Goal: Task Accomplishment & Management: Use online tool/utility

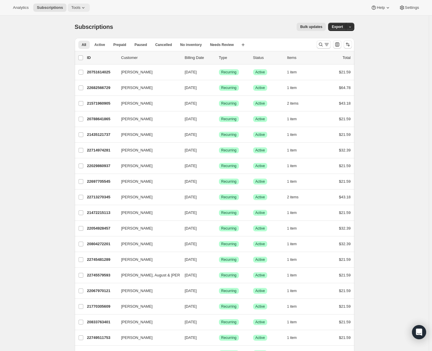
click at [68, 9] on button "Tools" at bounding box center [79, 8] width 22 height 8
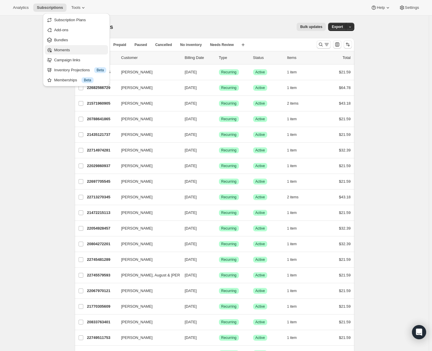
click at [67, 51] on span "Moments" at bounding box center [62, 50] width 16 height 4
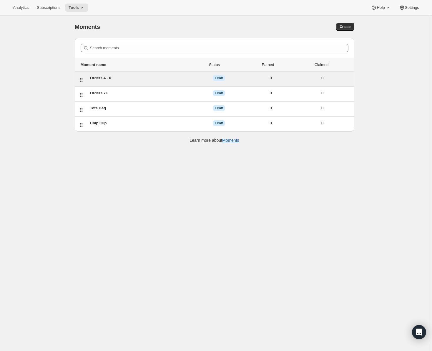
click at [103, 78] on div "Orders 4 - 6" at bounding box center [141, 78] width 103 height 6
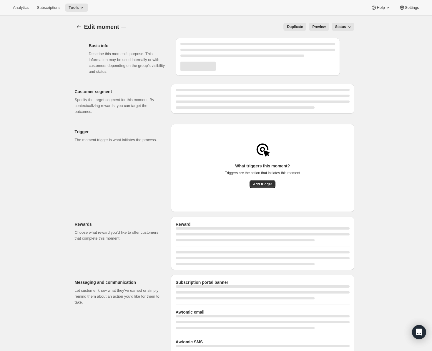
select select "INDEFINETELY"
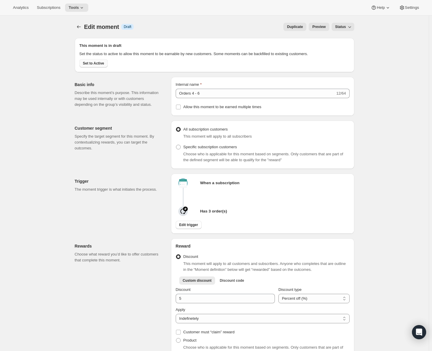
click at [95, 63] on span "Set to Active" at bounding box center [93, 63] width 21 height 5
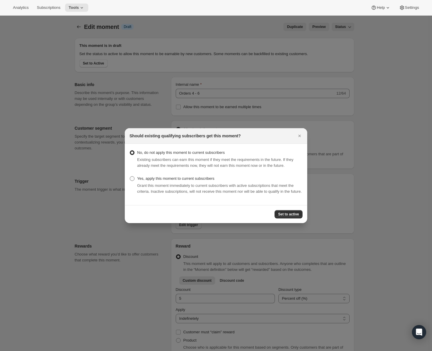
click at [134, 176] on span ":rau:" at bounding box center [132, 178] width 5 height 5
click at [130, 176] on input "Yes, apply this moment to current subscribers" at bounding box center [130, 176] width 0 height 0
radio input "true"
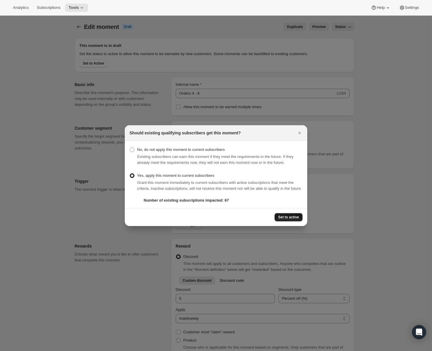
click at [297, 219] on span "Set to active" at bounding box center [288, 217] width 21 height 5
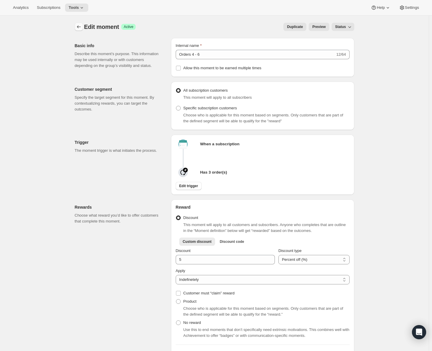
click at [77, 27] on icon "Create moment" at bounding box center [79, 27] width 6 height 6
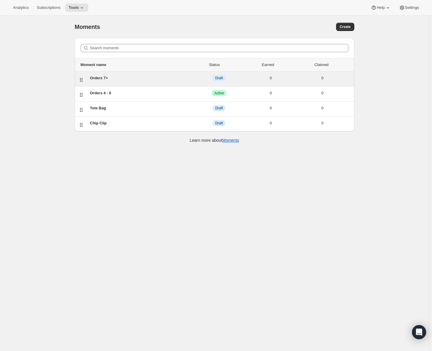
click at [99, 77] on div "Orders 7+" at bounding box center [141, 78] width 103 height 6
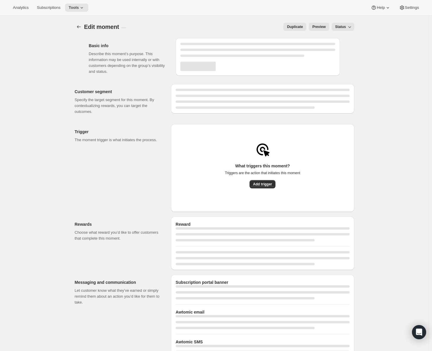
select select "INDEFINETELY"
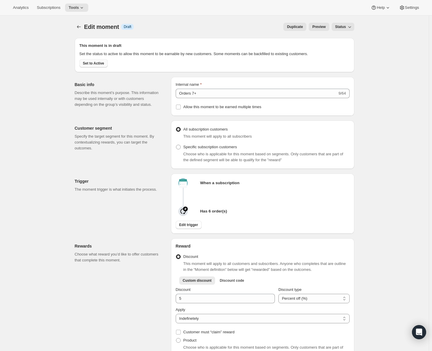
click at [102, 61] on button "Set to Active" at bounding box center [94, 63] width 28 height 8
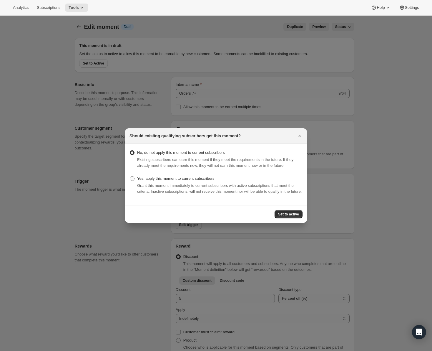
click at [133, 176] on span ":rc7:" at bounding box center [132, 178] width 5 height 5
click at [130, 176] on input "Yes, apply this moment to current subscribers" at bounding box center [130, 176] width 0 height 0
radio input "true"
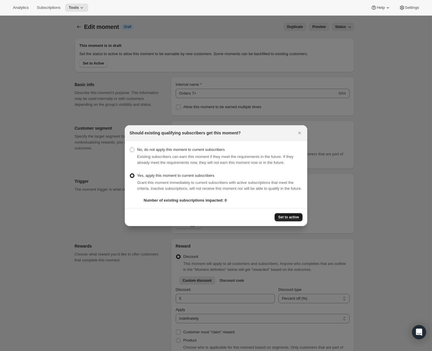
click at [291, 218] on span "Set to active" at bounding box center [288, 217] width 21 height 5
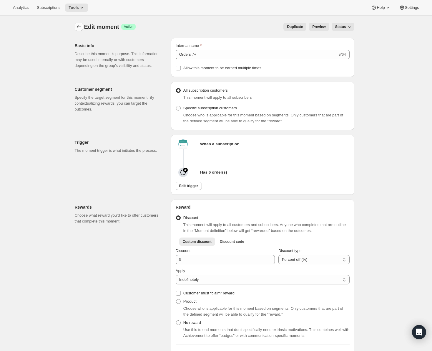
click at [76, 27] on button "Create moment" at bounding box center [79, 27] width 8 height 8
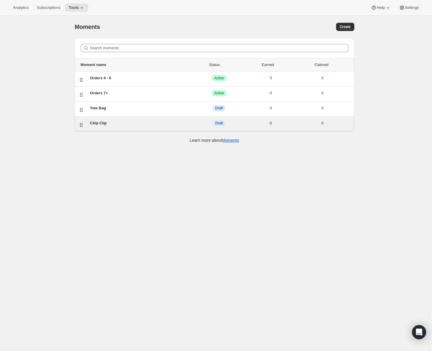
click at [99, 123] on div "Chip Clip" at bounding box center [141, 123] width 103 height 6
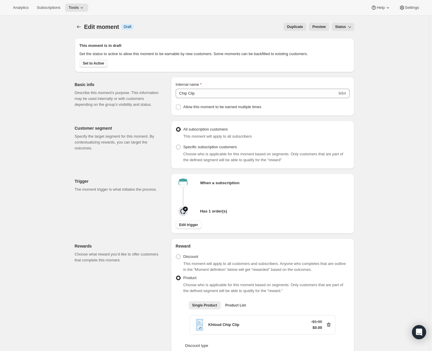
click at [101, 64] on span "Set to Active" at bounding box center [93, 63] width 21 height 5
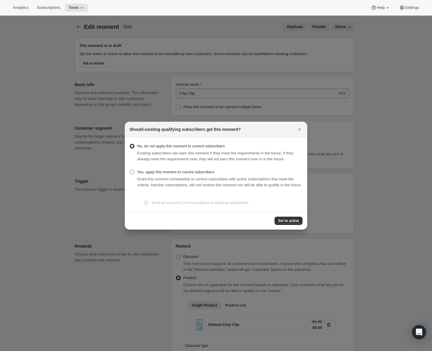
click at [136, 169] on label "Yes, apply this moment to current subscribers" at bounding box center [172, 172] width 85 height 8
click at [130, 170] on input "Yes, apply this moment to current subscribers" at bounding box center [130, 170] width 0 height 0
radio input "true"
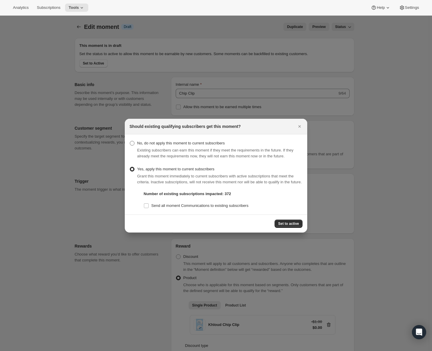
click at [133, 141] on span ":rdg:" at bounding box center [132, 143] width 5 height 5
click at [130, 141] on input "No, do not apply this moment to current subscribers" at bounding box center [130, 141] width 0 height 0
radio input "true"
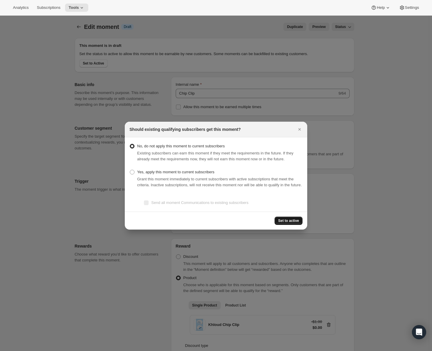
click at [292, 223] on span "Set to active" at bounding box center [288, 220] width 21 height 5
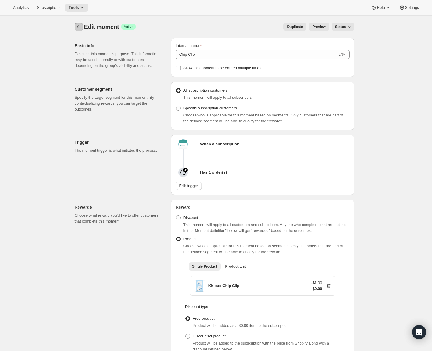
click at [77, 26] on icon "Create moment" at bounding box center [79, 27] width 6 height 6
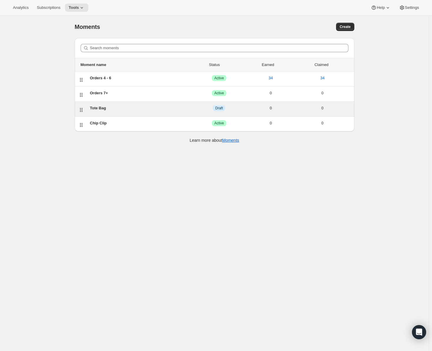
click at [99, 109] on div "Tote Bag" at bounding box center [141, 108] width 103 height 6
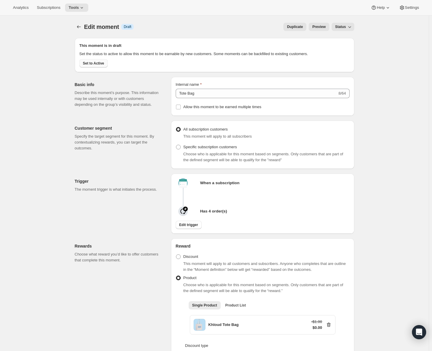
click at [93, 62] on span "Set to Active" at bounding box center [93, 63] width 21 height 5
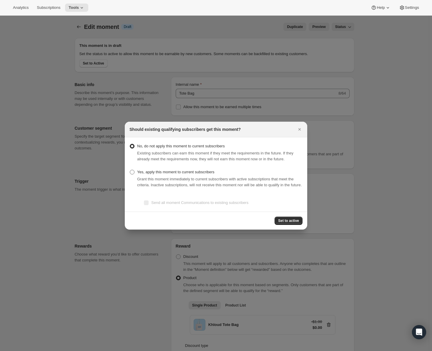
click at [131, 170] on span ":ret:" at bounding box center [132, 172] width 5 height 5
click at [130, 170] on input "Yes, apply this moment to current subscribers" at bounding box center [130, 170] width 0 height 0
radio input "true"
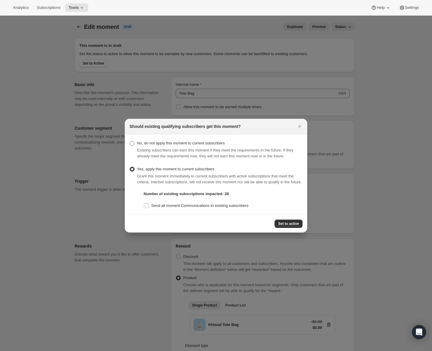
click at [131, 141] on span ":ret:" at bounding box center [132, 143] width 5 height 5
click at [130, 141] on input "No, do not apply this moment to current subscribers" at bounding box center [130, 141] width 0 height 0
radio input "true"
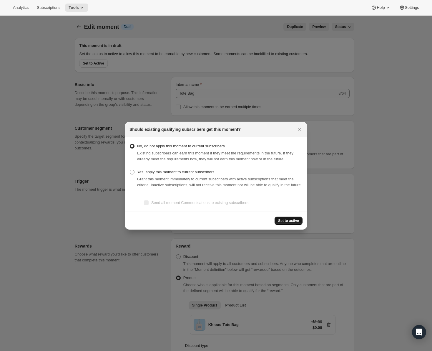
click at [288, 223] on span "Set to active" at bounding box center [288, 220] width 21 height 5
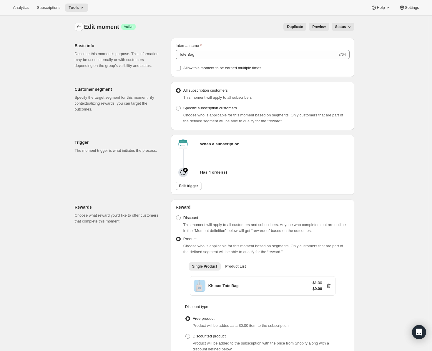
click at [83, 26] on button "Create moment" at bounding box center [79, 27] width 8 height 8
